Goal: Information Seeking & Learning: Get advice/opinions

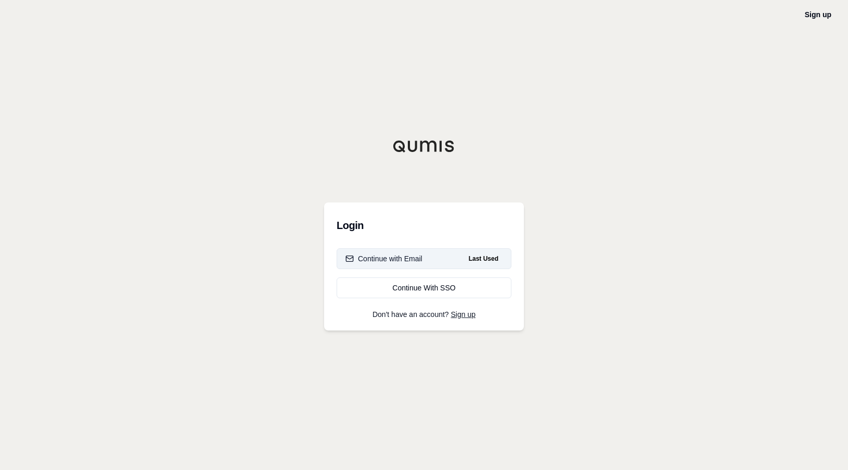
click at [396, 259] on div "Continue with Email" at bounding box center [384, 258] width 77 height 10
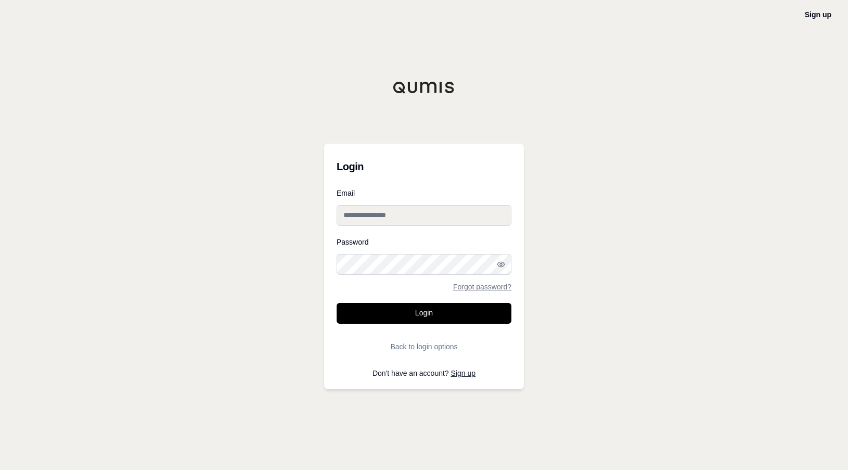
type input "**********"
click at [399, 314] on button "Login" at bounding box center [424, 313] width 175 height 21
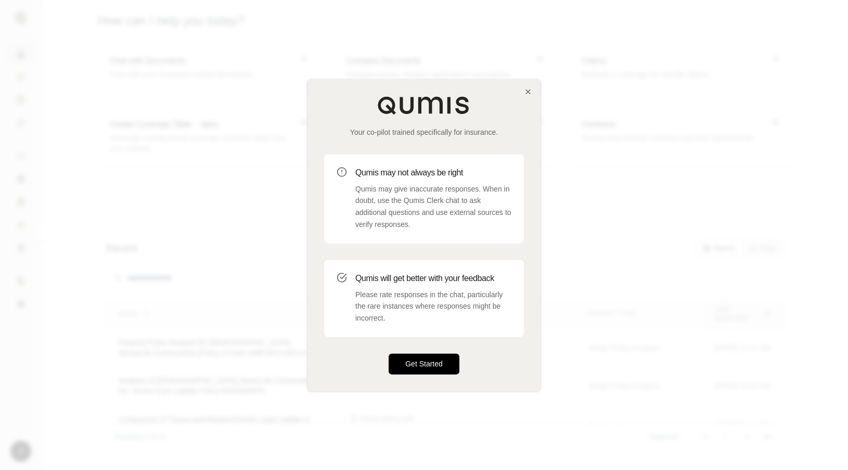
click at [423, 365] on button "Get Started" at bounding box center [424, 363] width 71 height 21
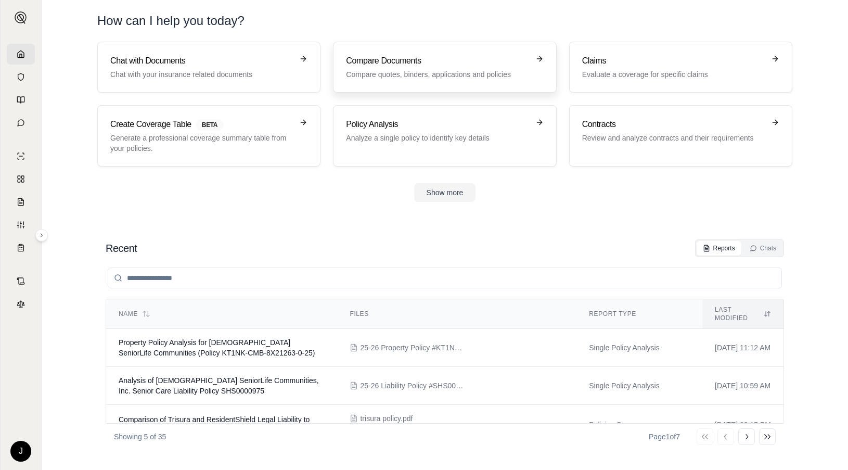
click at [424, 72] on p "Compare quotes, binders, applications and policies" at bounding box center [437, 74] width 183 height 10
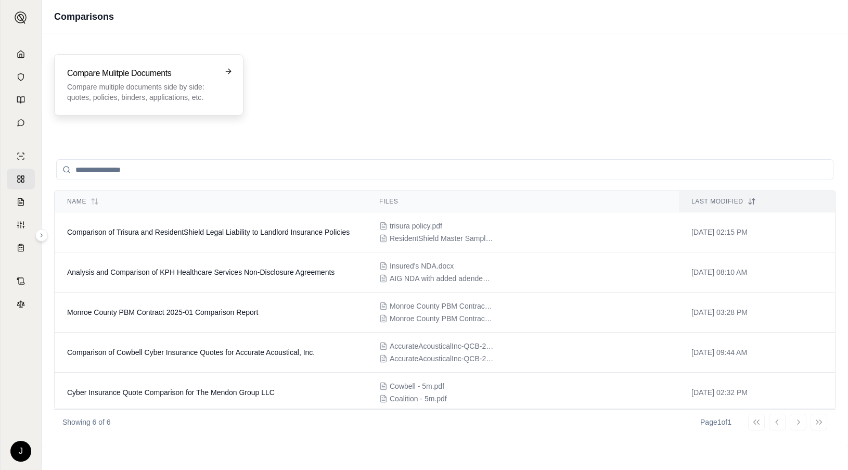
click at [150, 89] on p "Compare multiple documents side by side: quotes, policies, binders, application…" at bounding box center [141, 92] width 149 height 21
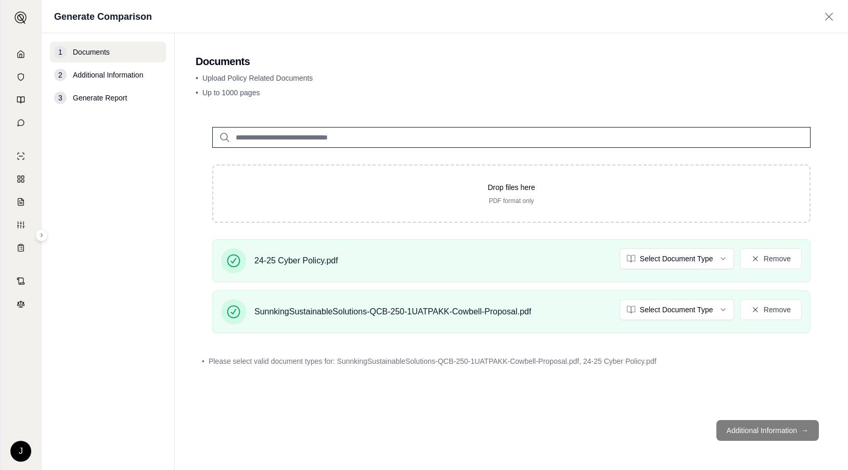
click at [752, 431] on footer "Additional Information →" at bounding box center [512, 430] width 632 height 37
click at [693, 265] on html "J Generate Comparison 1 Documents 2 Additional Information 3 Generate Report Do…" at bounding box center [424, 235] width 848 height 470
click at [698, 312] on html "Document type updated successfully J Generate Comparison 1 Documents 2 Addition…" at bounding box center [424, 235] width 848 height 470
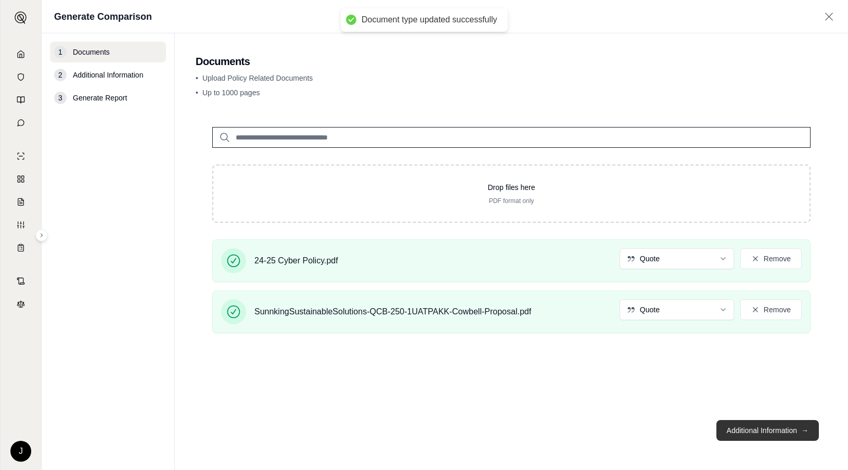
click at [750, 431] on button "Additional Information →" at bounding box center [768, 430] width 103 height 21
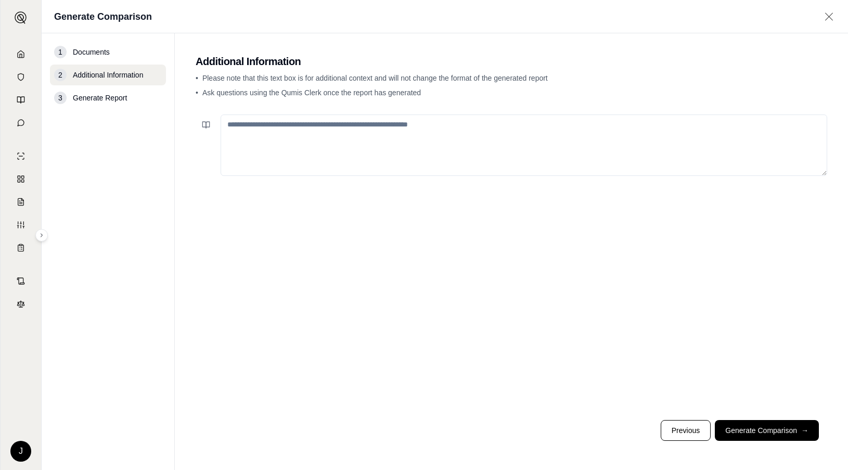
click at [764, 431] on button "Generate Comparison →" at bounding box center [767, 430] width 104 height 21
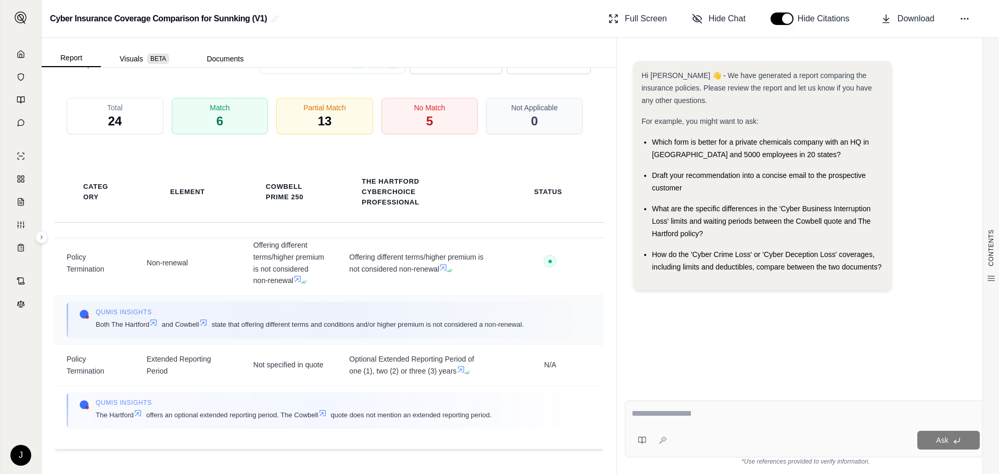
scroll to position [6603, 0]
drag, startPoint x: 652, startPoint y: 174, endPoint x: 682, endPoint y: 185, distance: 32.6
click at [682, 185] on ul "Which form is better for a private chemicals company with an HQ in [GEOGRAPHIC_…" at bounding box center [763, 204] width 242 height 137
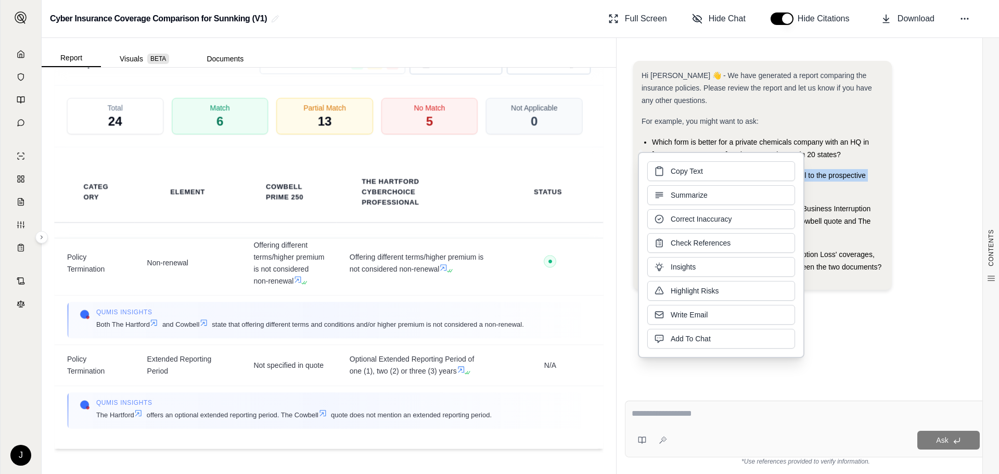
copy span "Draft your recommendation into a concise email to the prospective customer"
click at [723, 423] on div at bounding box center [806, 416] width 348 height 16
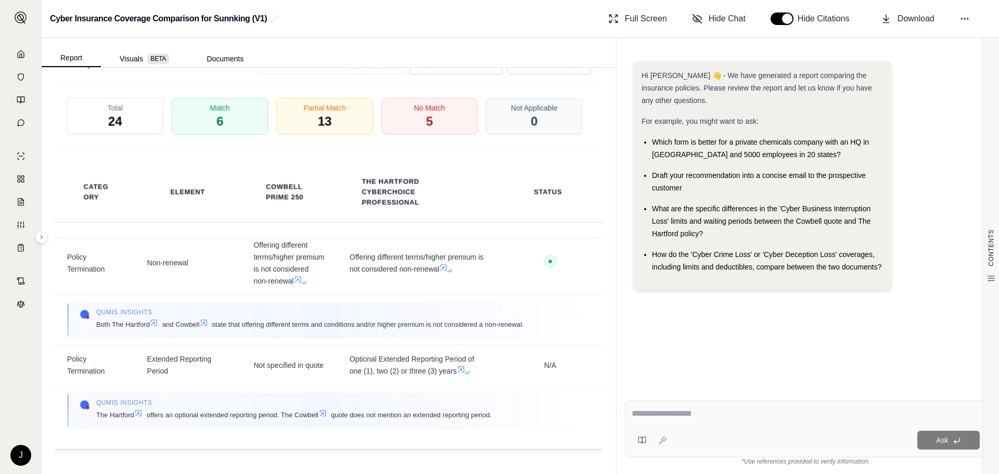
click at [722, 415] on textarea at bounding box center [806, 414] width 348 height 12
paste textarea "**********"
type textarea "**********"
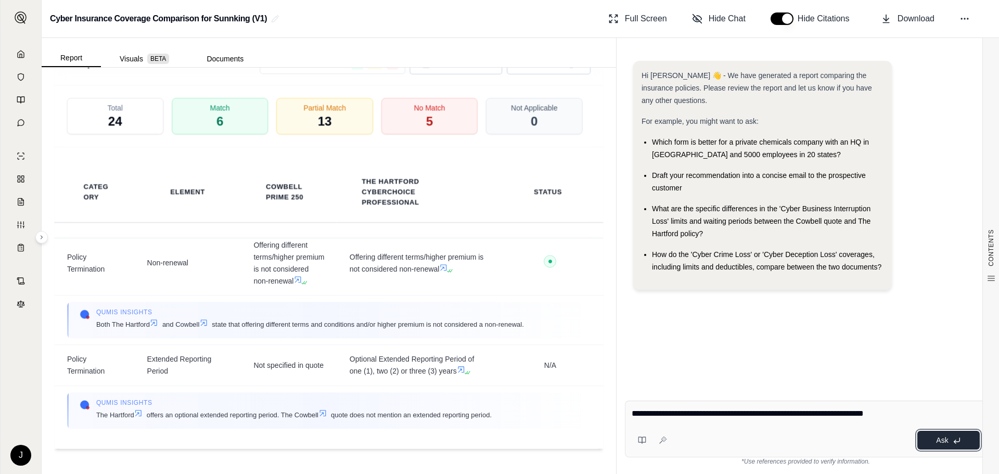
click at [848, 441] on span "Ask" at bounding box center [942, 440] width 12 height 8
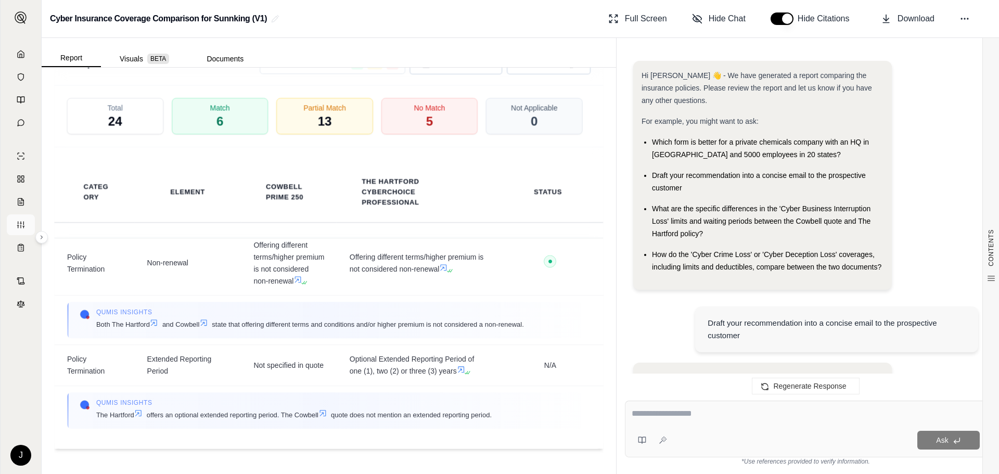
scroll to position [913, 0]
